Goal: Check status

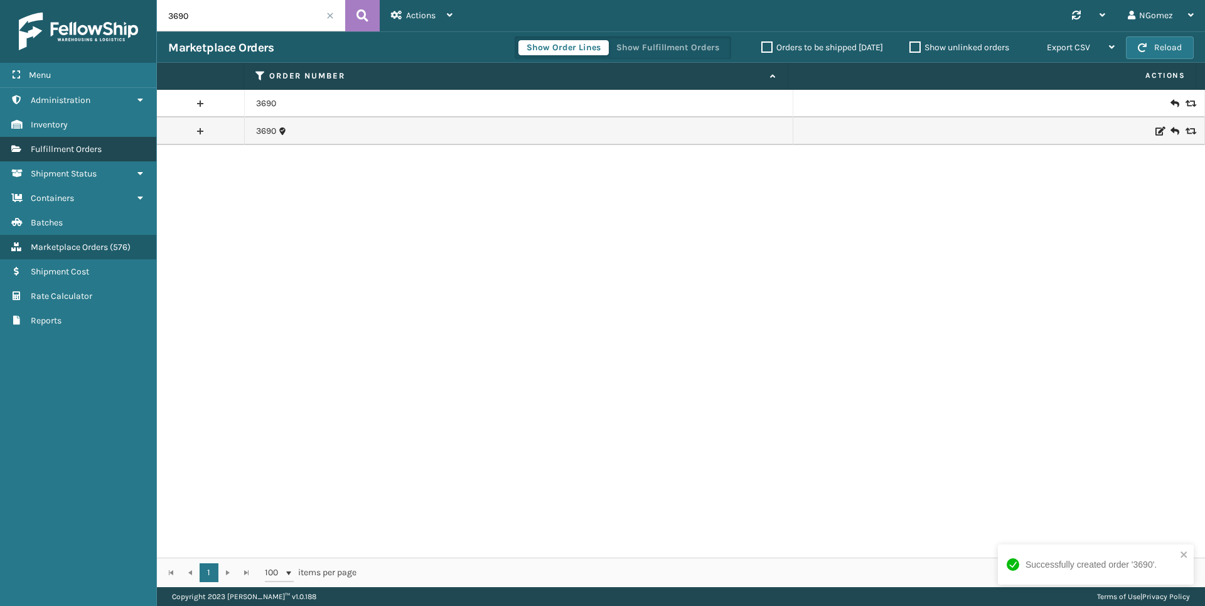
click at [90, 149] on span "Fulfillment Orders" at bounding box center [66, 149] width 71 height 11
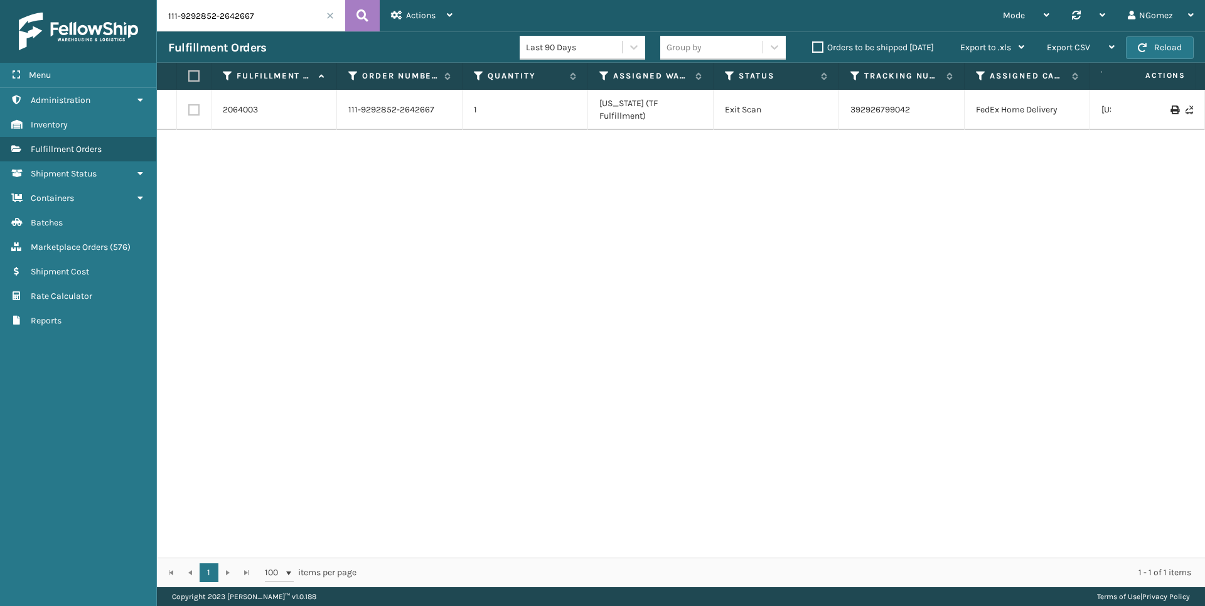
click at [208, 23] on input "111-9292852-2642667" at bounding box center [251, 15] width 188 height 31
paste input "3-0480993-7905014"
click at [1123, 107] on div at bounding box center [1158, 103] width 71 height 9
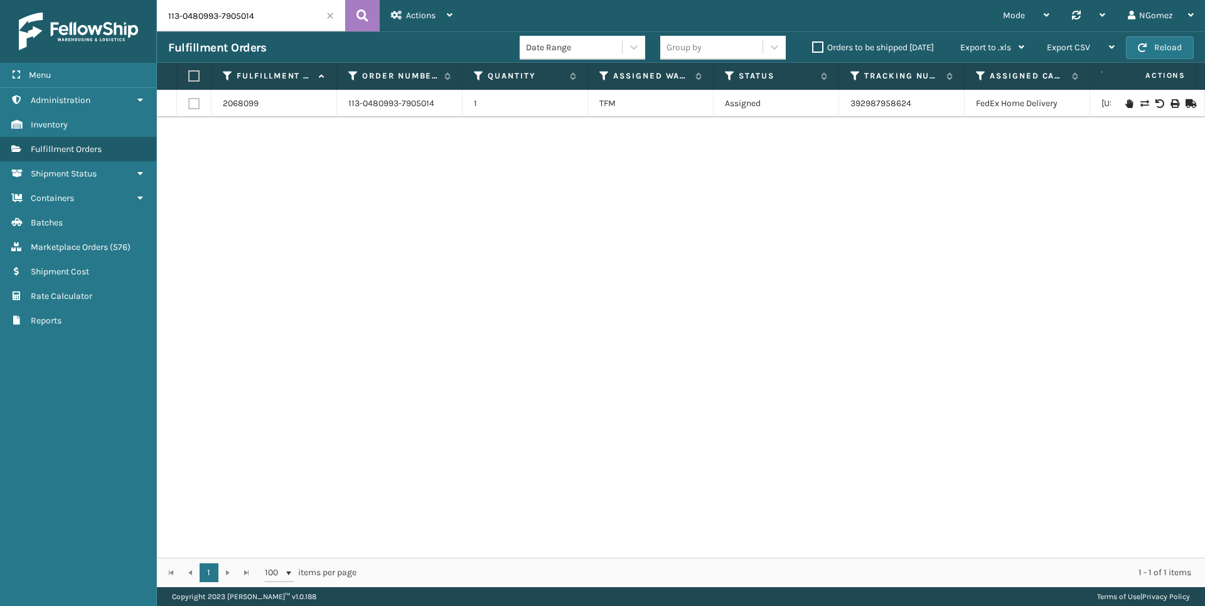
click at [200, 21] on input "113-0480993-7905014" at bounding box center [251, 15] width 188 height 31
paste input "3690"
type input "3690"
